Goal: Navigation & Orientation: Find specific page/section

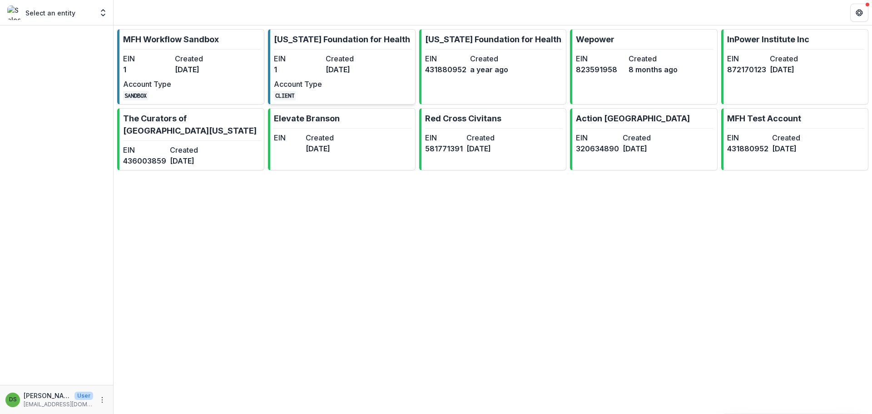
click at [358, 75] on dd "[DATE]" at bounding box center [350, 69] width 48 height 11
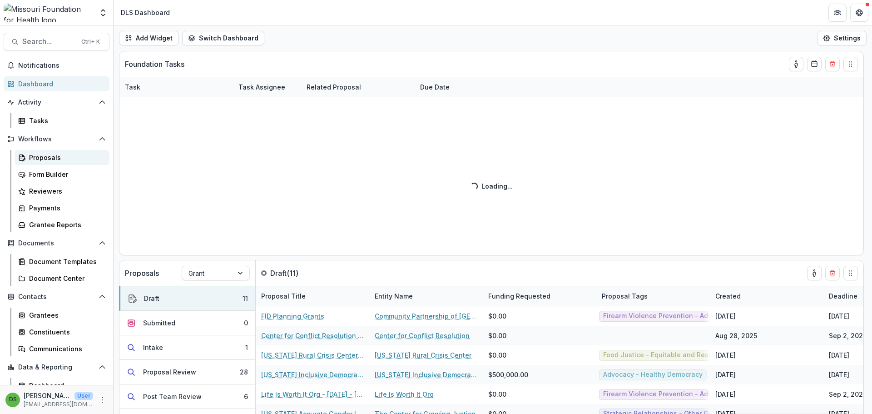
click at [57, 161] on div "Proposals" at bounding box center [65, 158] width 73 height 10
